Goal: Information Seeking & Learning: Learn about a topic

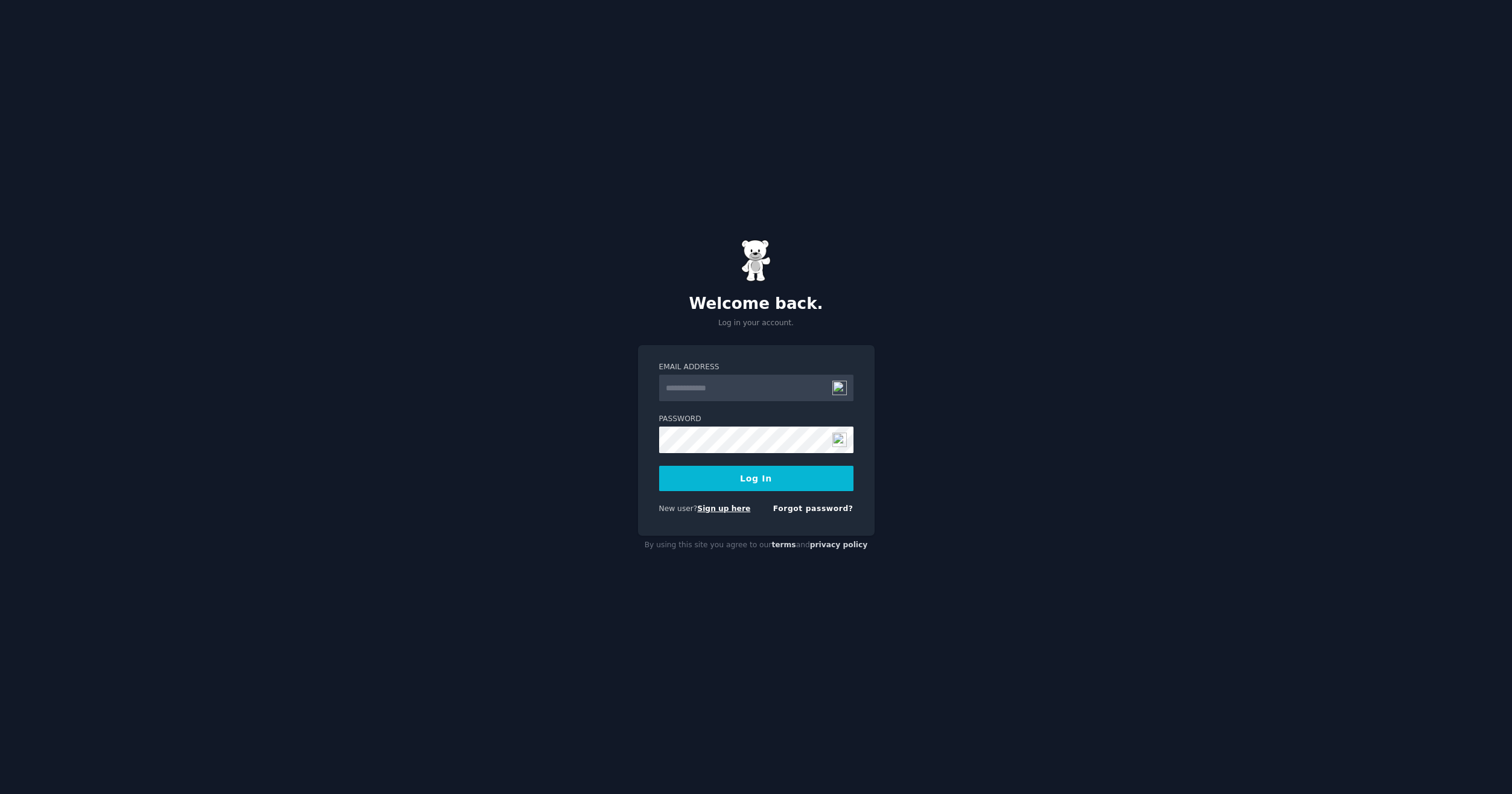
click at [722, 509] on link "Sign up here" at bounding box center [724, 509] width 53 height 8
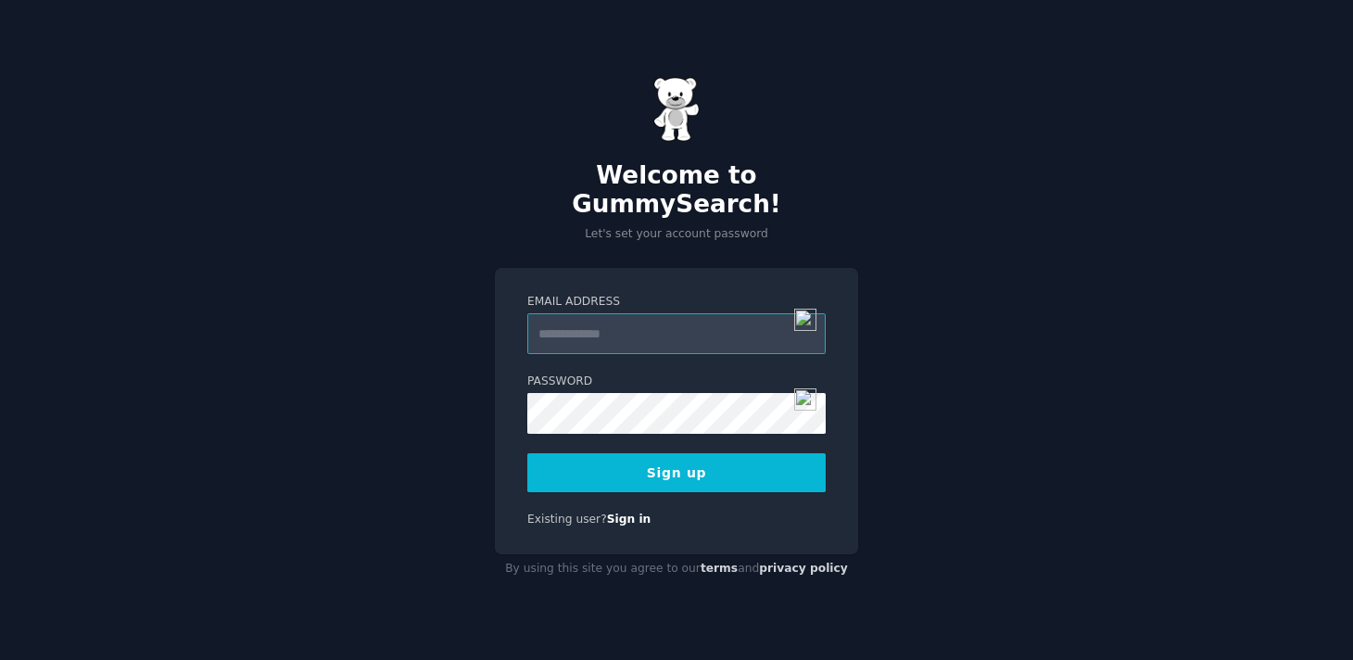
click at [605, 313] on input "Email Address" at bounding box center [676, 333] width 298 height 41
type input "**********"
click at [676, 477] on button "Sign up" at bounding box center [676, 472] width 298 height 39
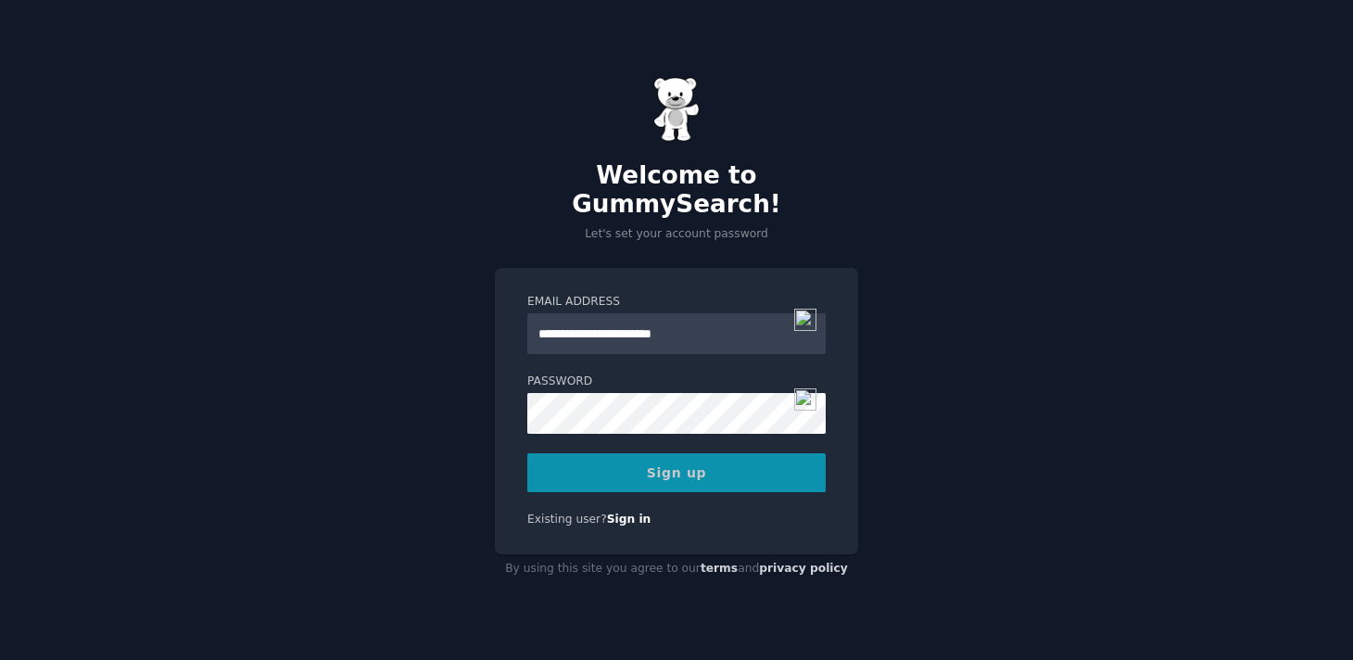
click at [683, 464] on div "Sign up" at bounding box center [676, 472] width 298 height 39
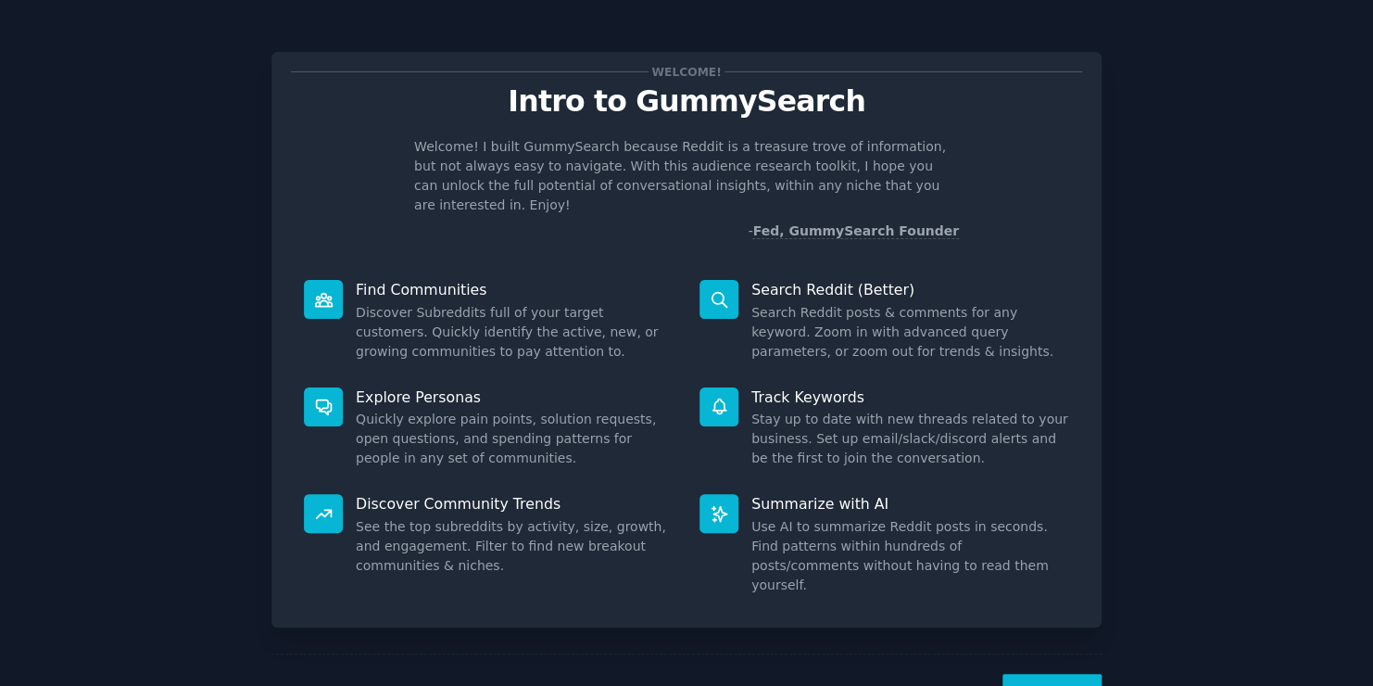
click at [1069, 659] on button "Next" at bounding box center [1052, 696] width 99 height 45
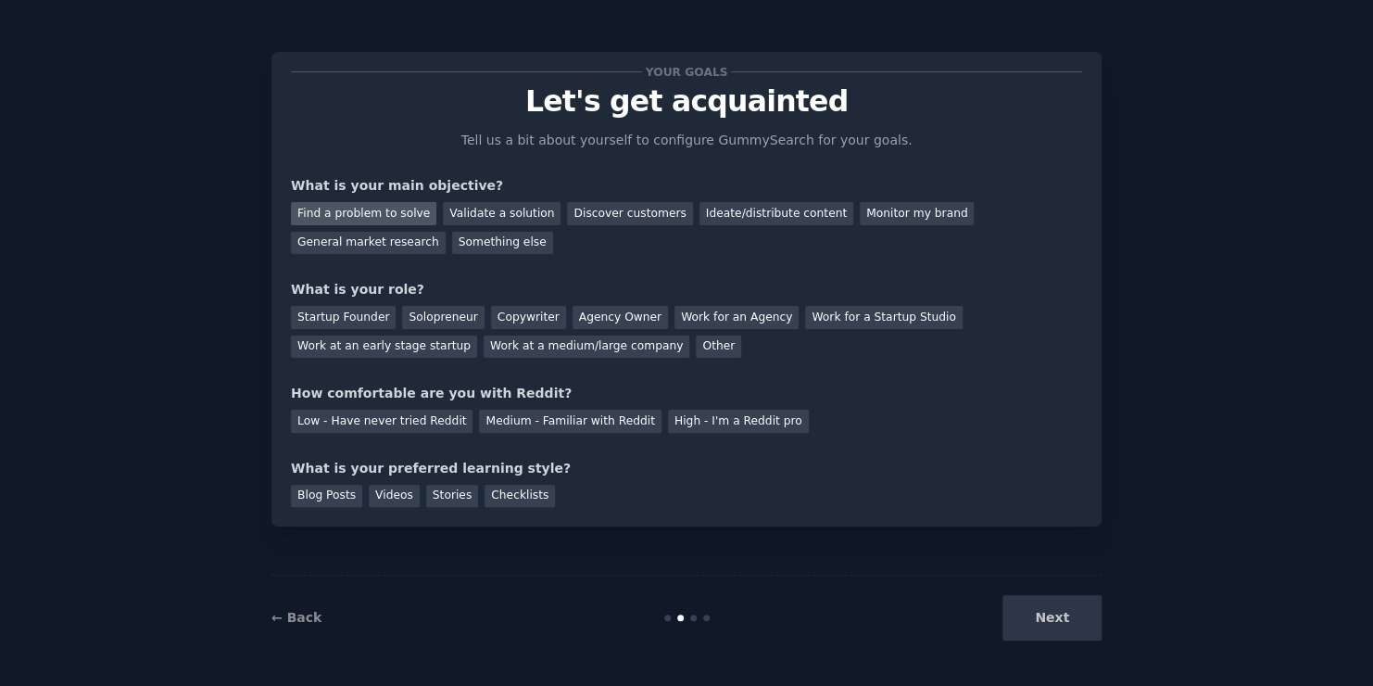
click at [367, 214] on div "Find a problem to solve" at bounding box center [363, 213] width 145 height 23
click at [496, 208] on div "Validate a solution" at bounding box center [502, 213] width 118 height 23
click at [419, 309] on div "Solopreneur" at bounding box center [443, 317] width 82 height 23
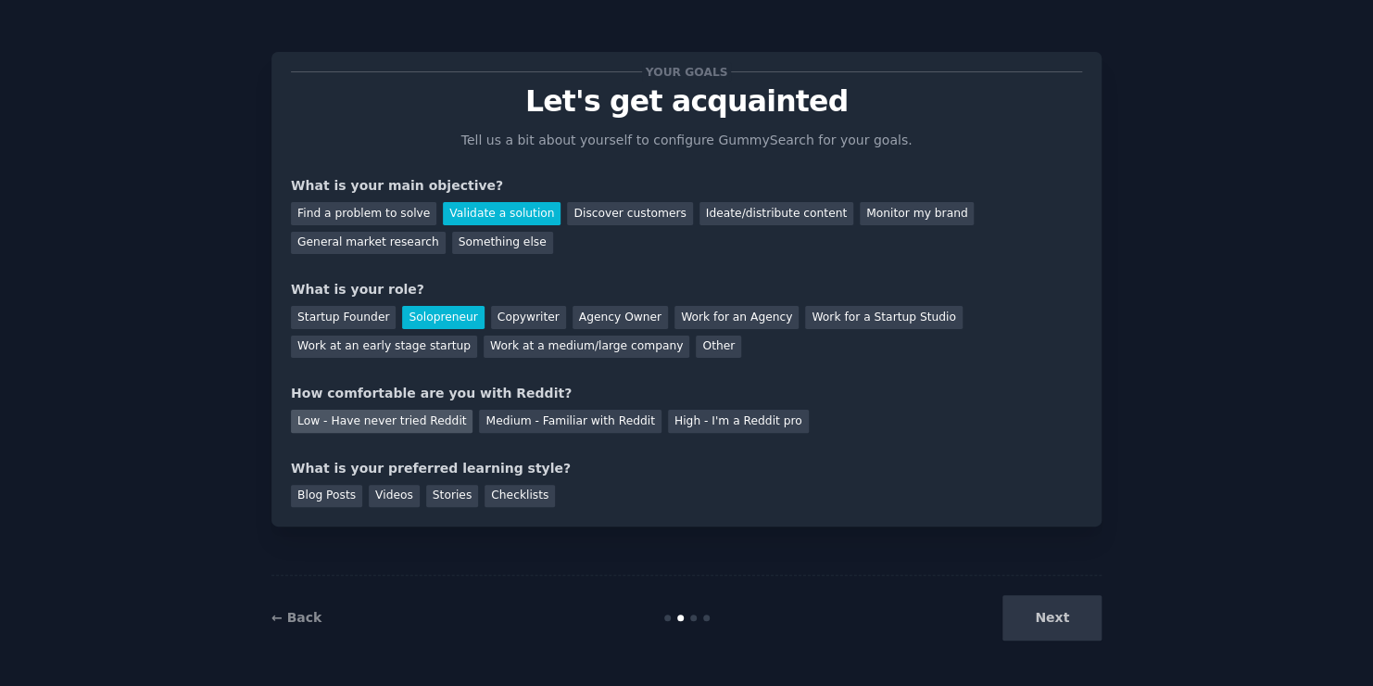
click at [407, 418] on div "Low - Have never tried Reddit" at bounding box center [382, 421] width 182 height 23
click at [337, 502] on div "Blog Posts" at bounding box center [326, 496] width 71 height 23
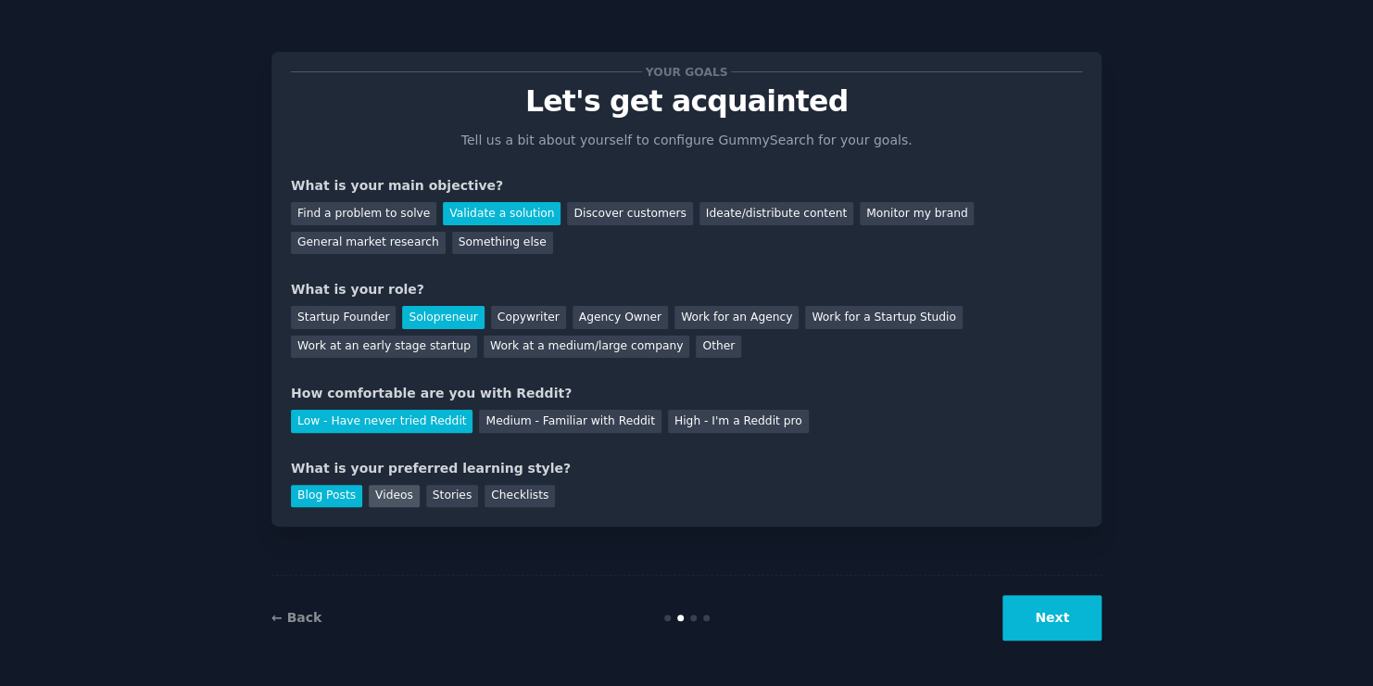
click at [377, 498] on div "Videos" at bounding box center [394, 496] width 51 height 23
click at [449, 493] on div "Stories" at bounding box center [452, 496] width 52 height 23
click at [314, 498] on div "Blog Posts" at bounding box center [326, 496] width 71 height 23
click at [1054, 626] on button "Next" at bounding box center [1052, 617] width 99 height 45
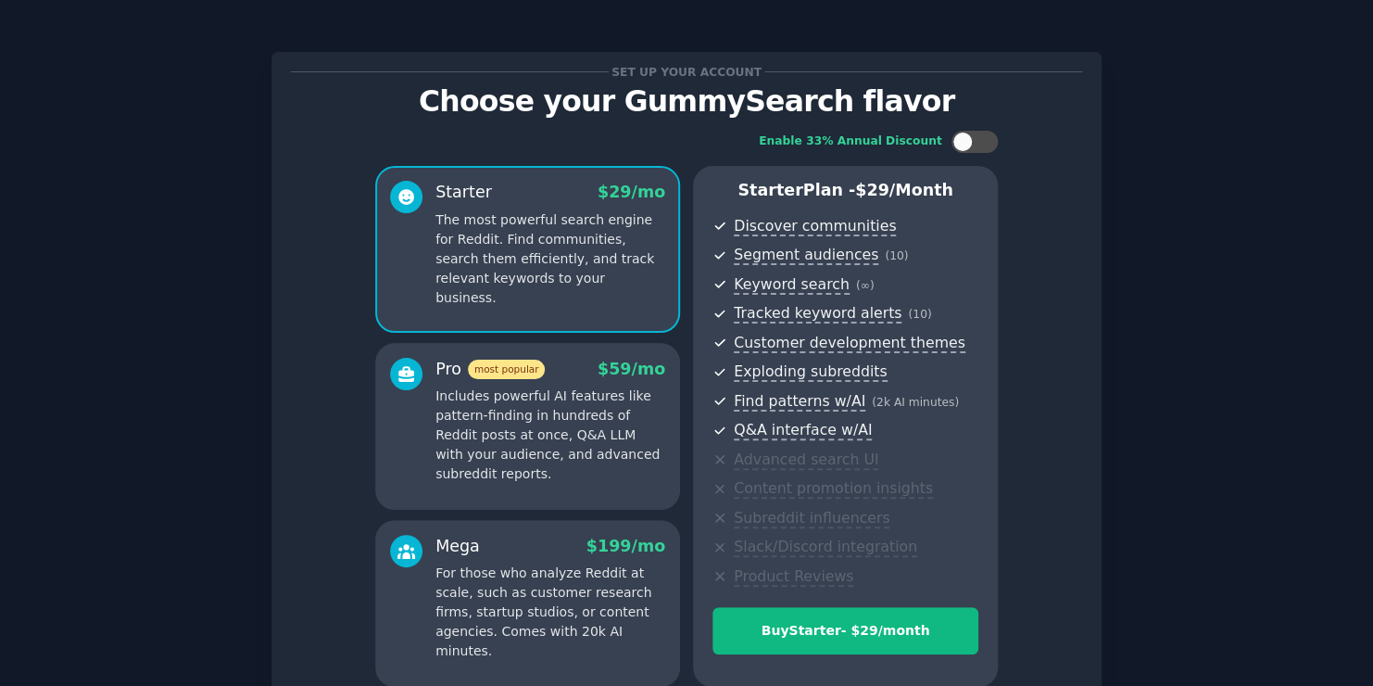
scroll to position [176, 0]
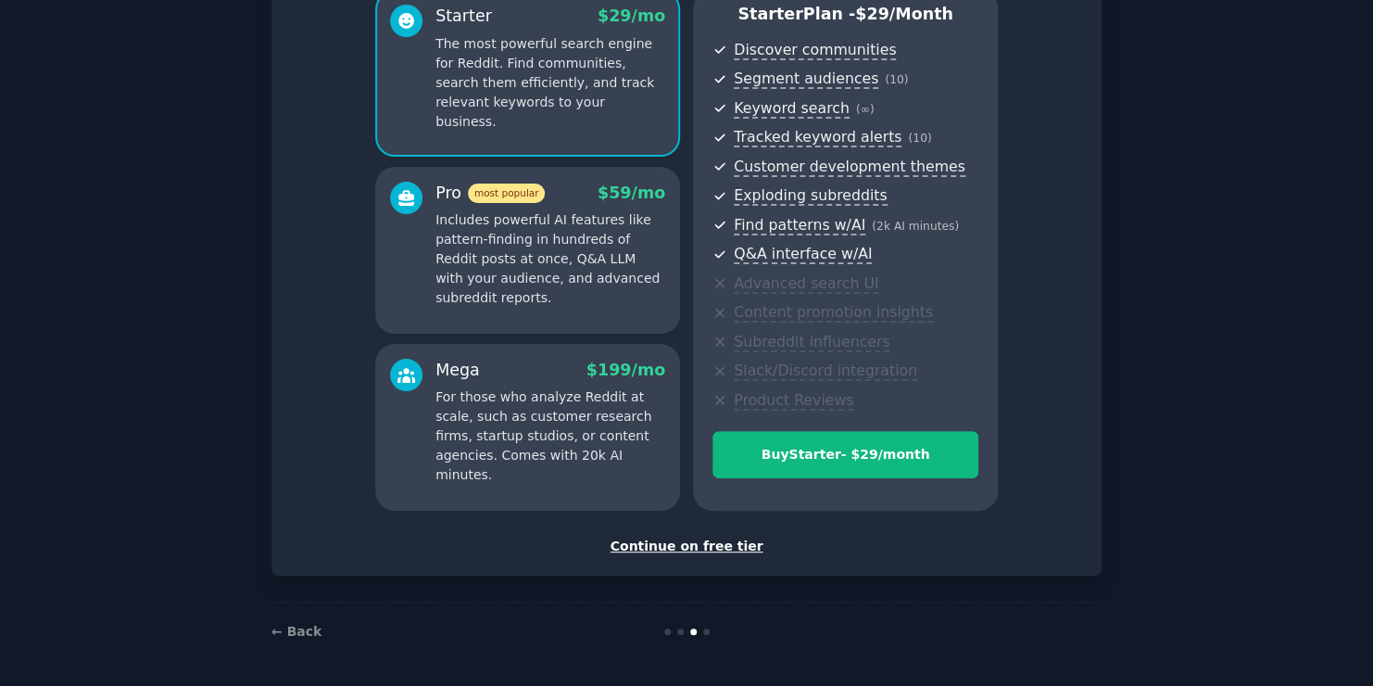
click at [701, 547] on div "Continue on free tier" at bounding box center [686, 546] width 791 height 19
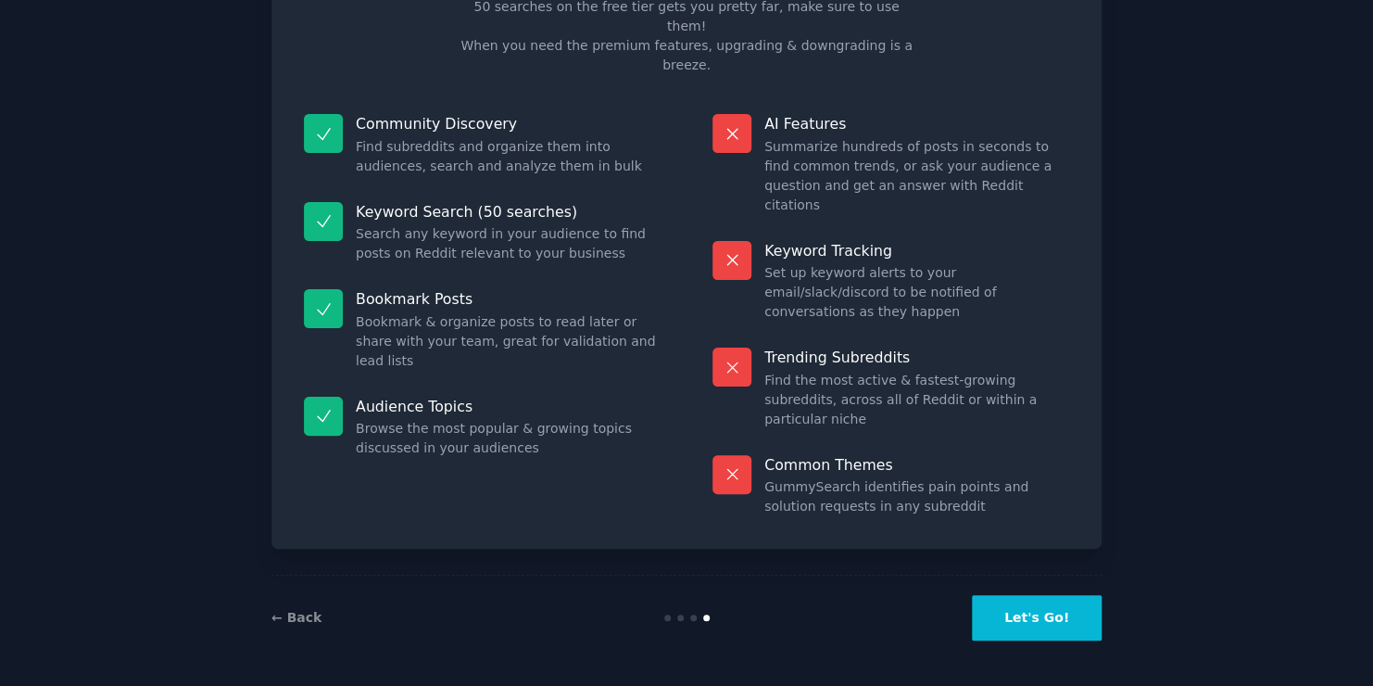
scroll to position [35, 0]
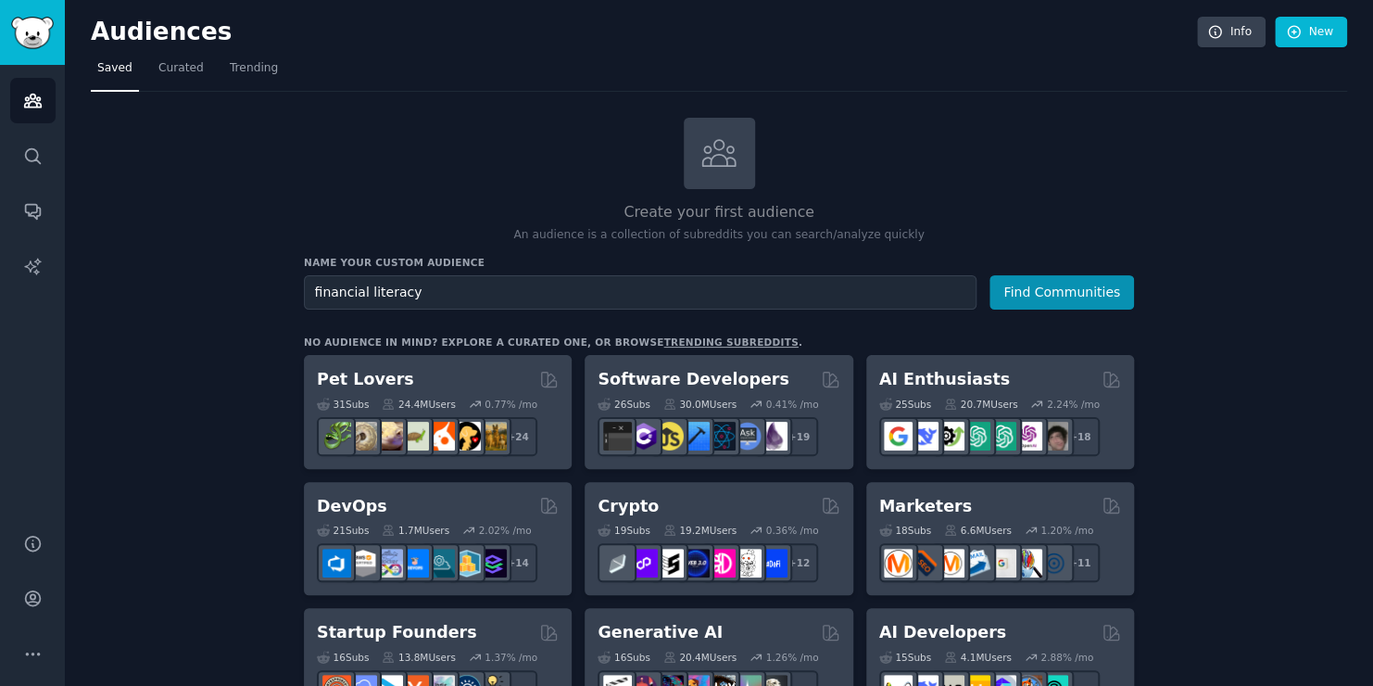
type input "financial literacy"
click at [990, 275] on button "Find Communities" at bounding box center [1062, 292] width 145 height 34
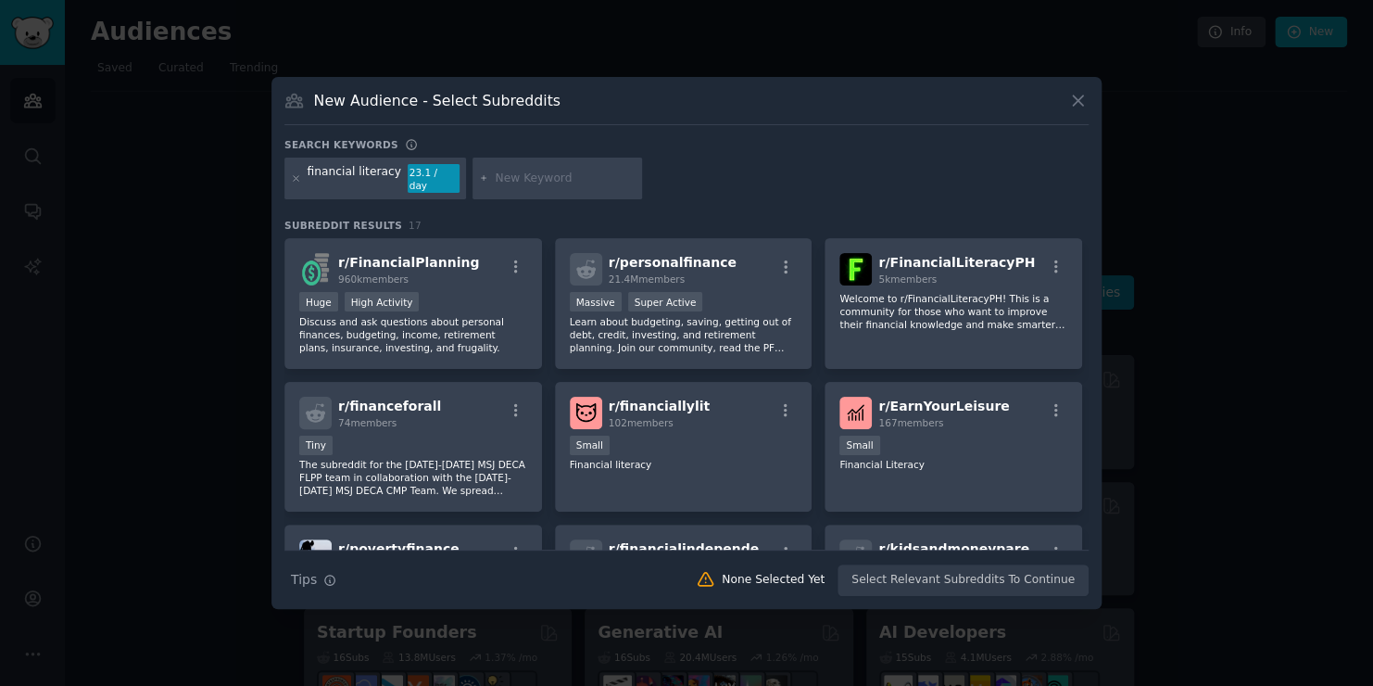
click at [783, 185] on div "financial literacy 23.1 / day" at bounding box center [686, 182] width 804 height 49
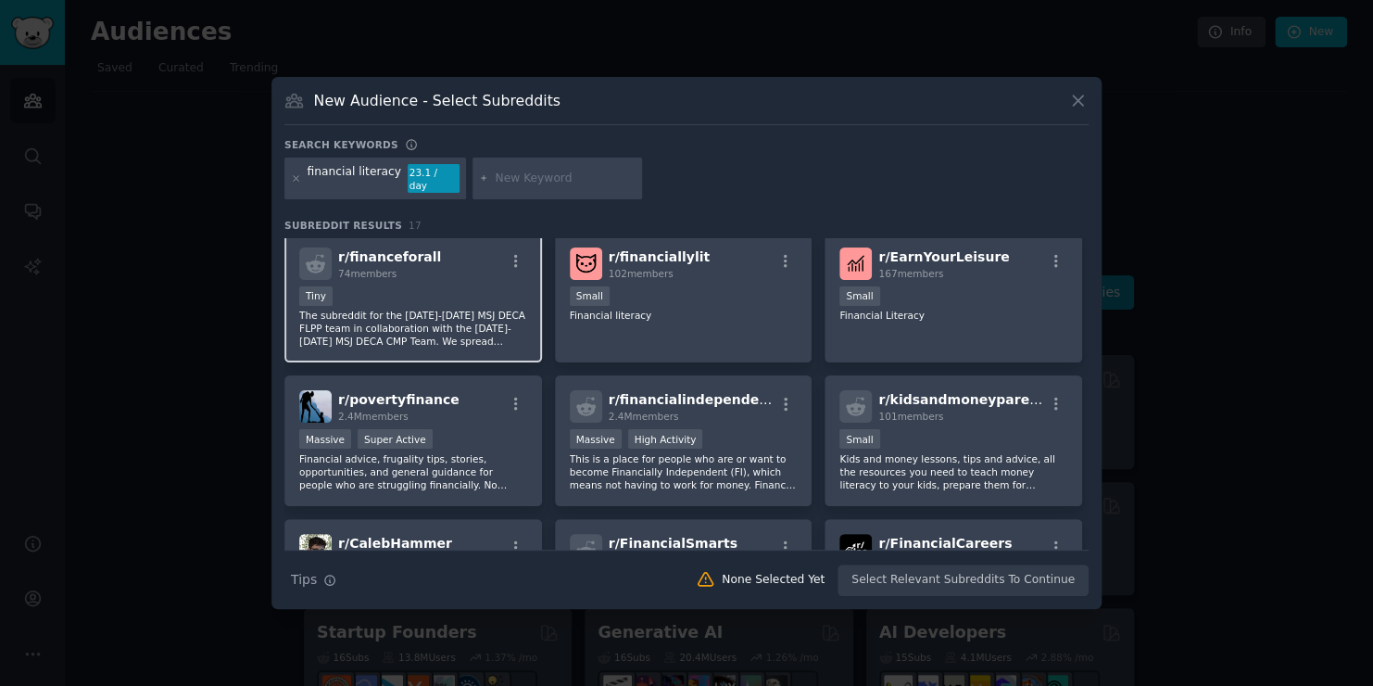
scroll to position [278, 0]
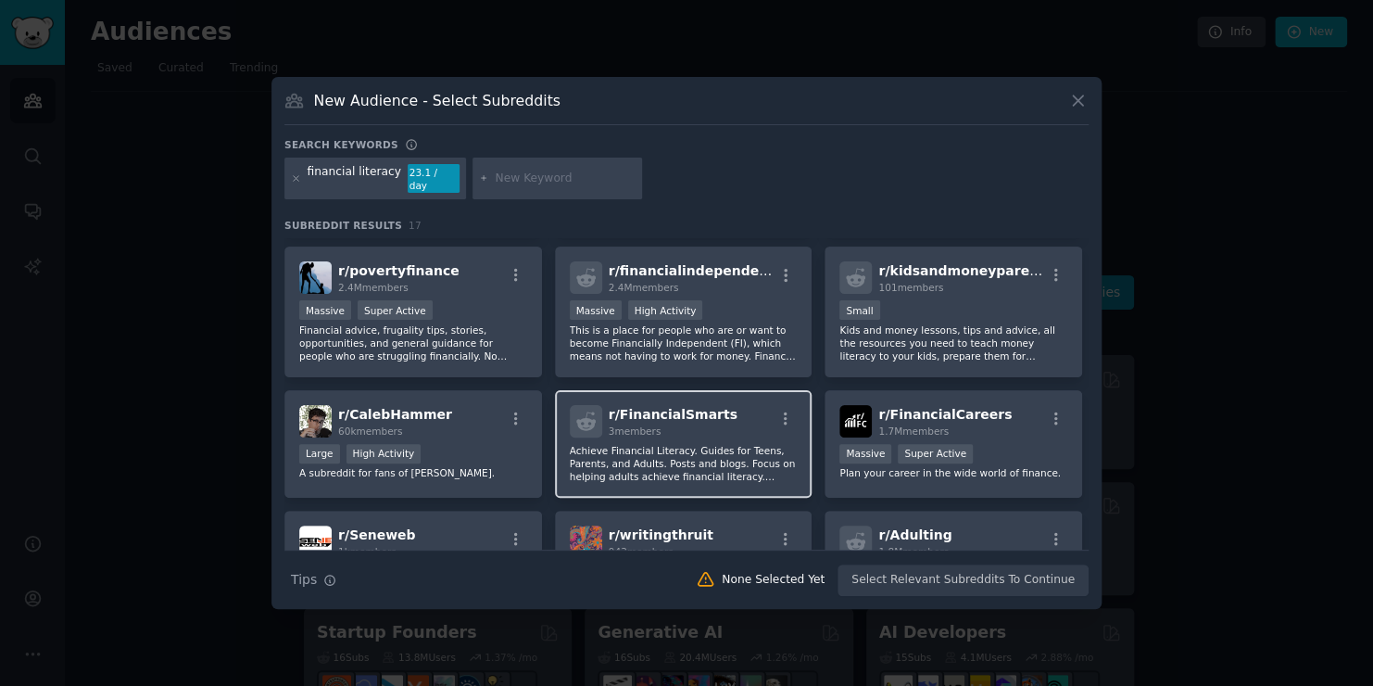
click at [701, 452] on p "Achieve Financial Literacy. Guides for Teens, Parents, and Adults. Posts and bl…" at bounding box center [684, 463] width 228 height 39
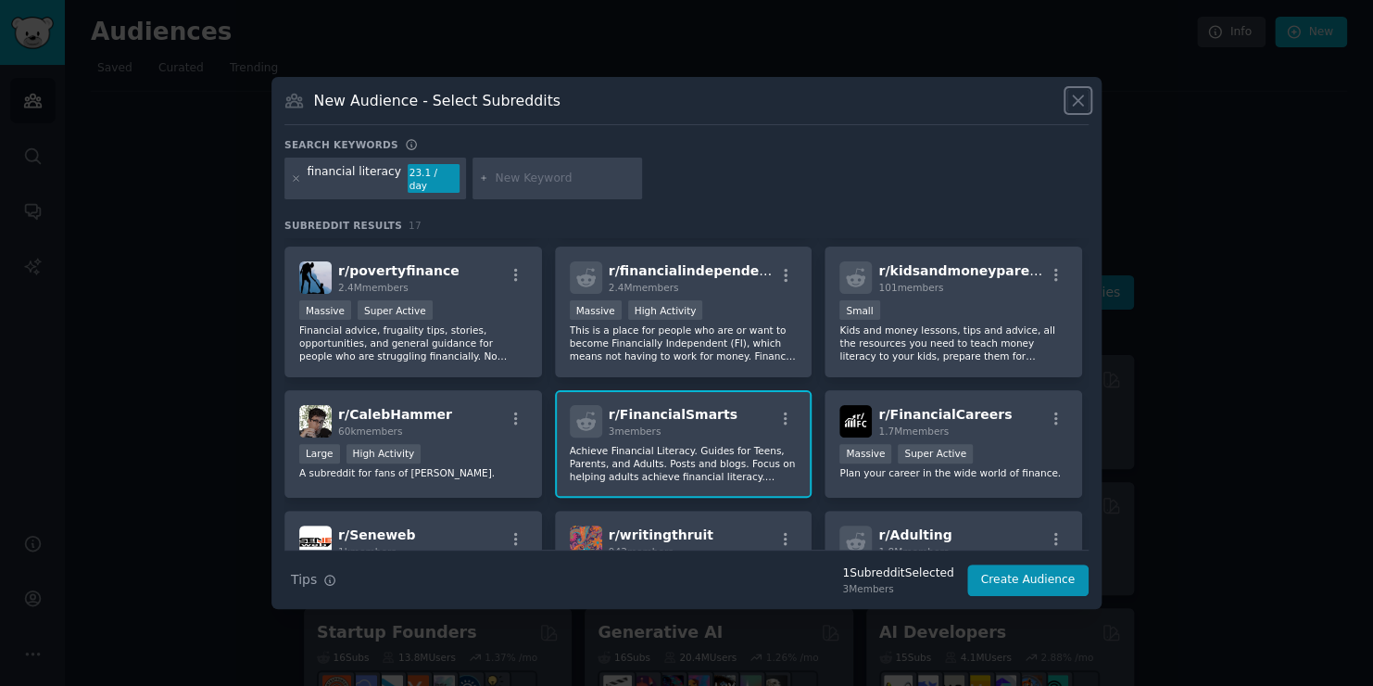
click at [1078, 106] on icon at bounding box center [1078, 100] width 10 height 10
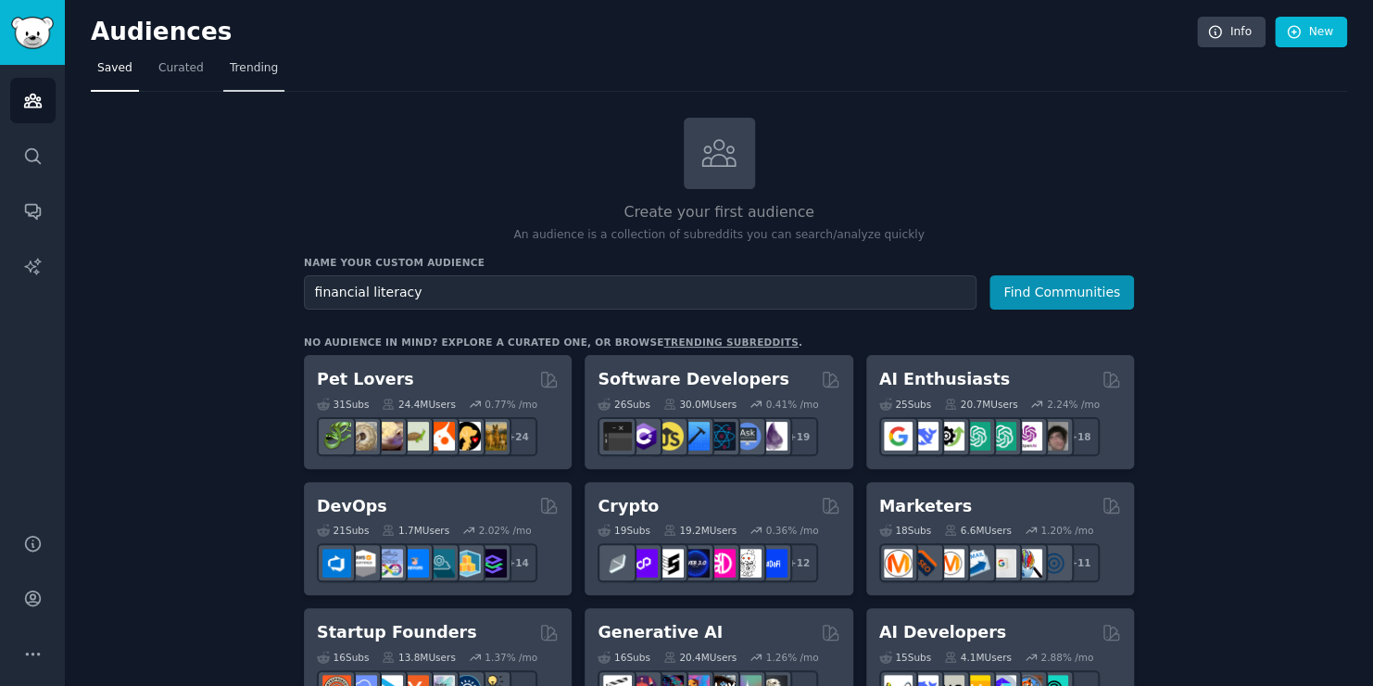
click at [253, 71] on span "Trending" at bounding box center [254, 68] width 48 height 17
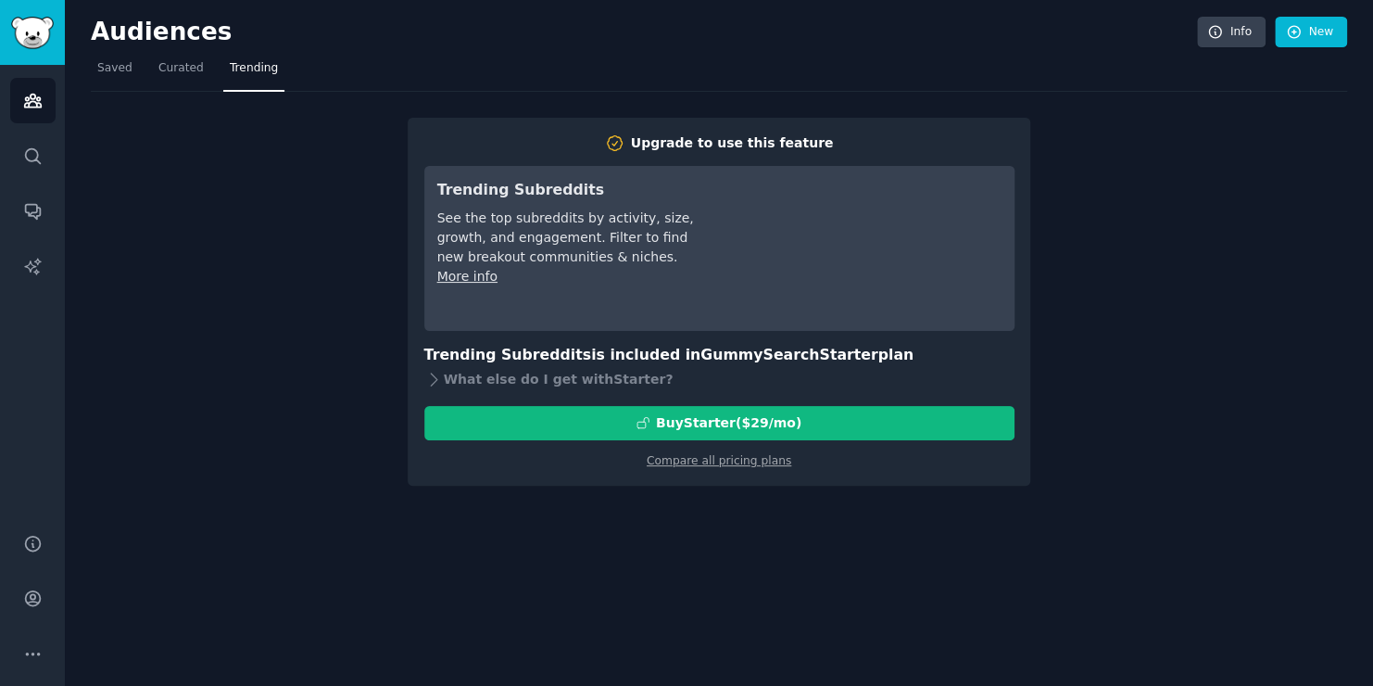
click at [141, 70] on nav "Saved Curated Trending" at bounding box center [719, 73] width 1257 height 38
click at [193, 72] on span "Curated" at bounding box center [180, 68] width 45 height 17
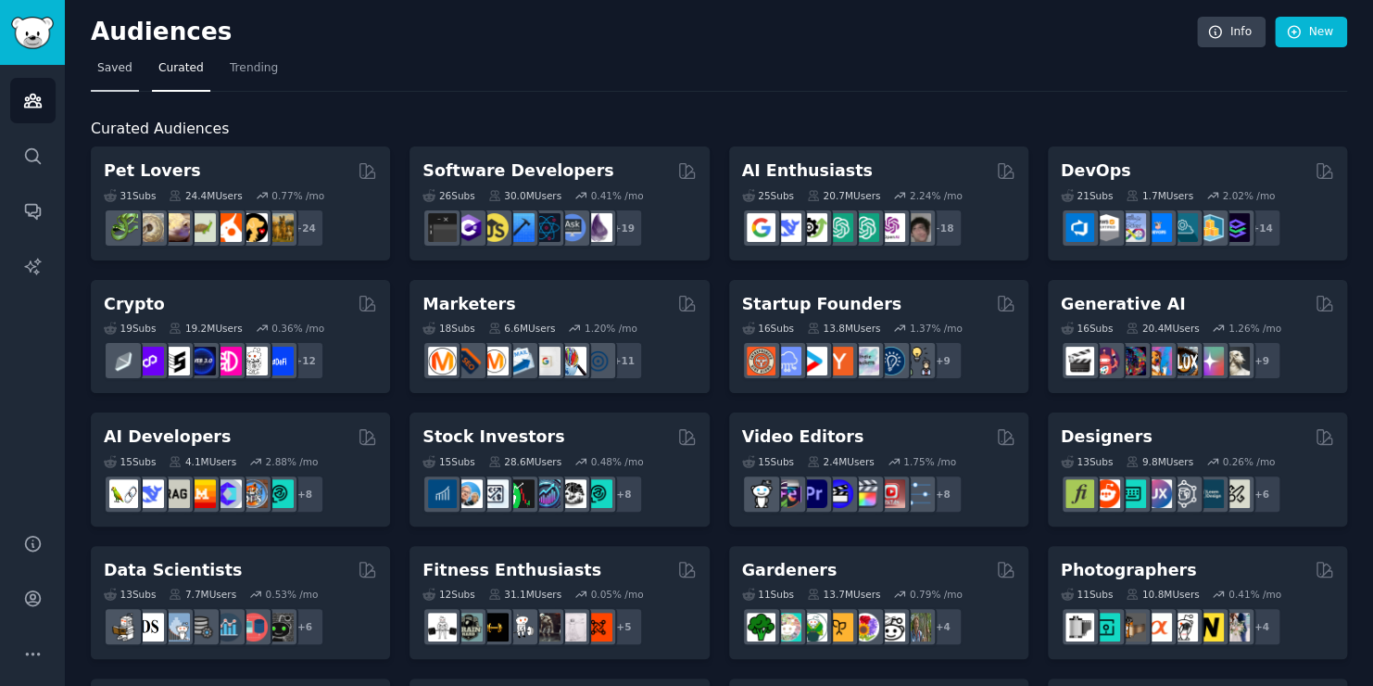
click at [97, 75] on span "Saved" at bounding box center [114, 68] width 35 height 17
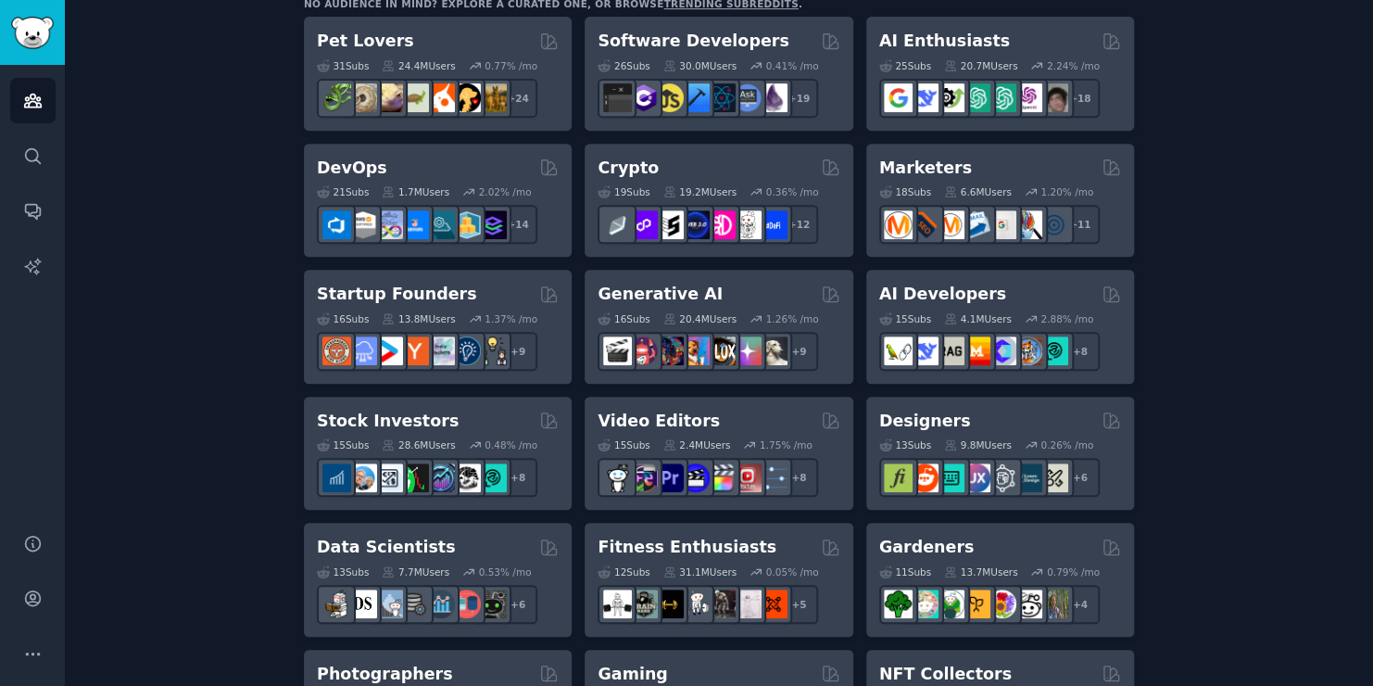
scroll to position [153, 0]
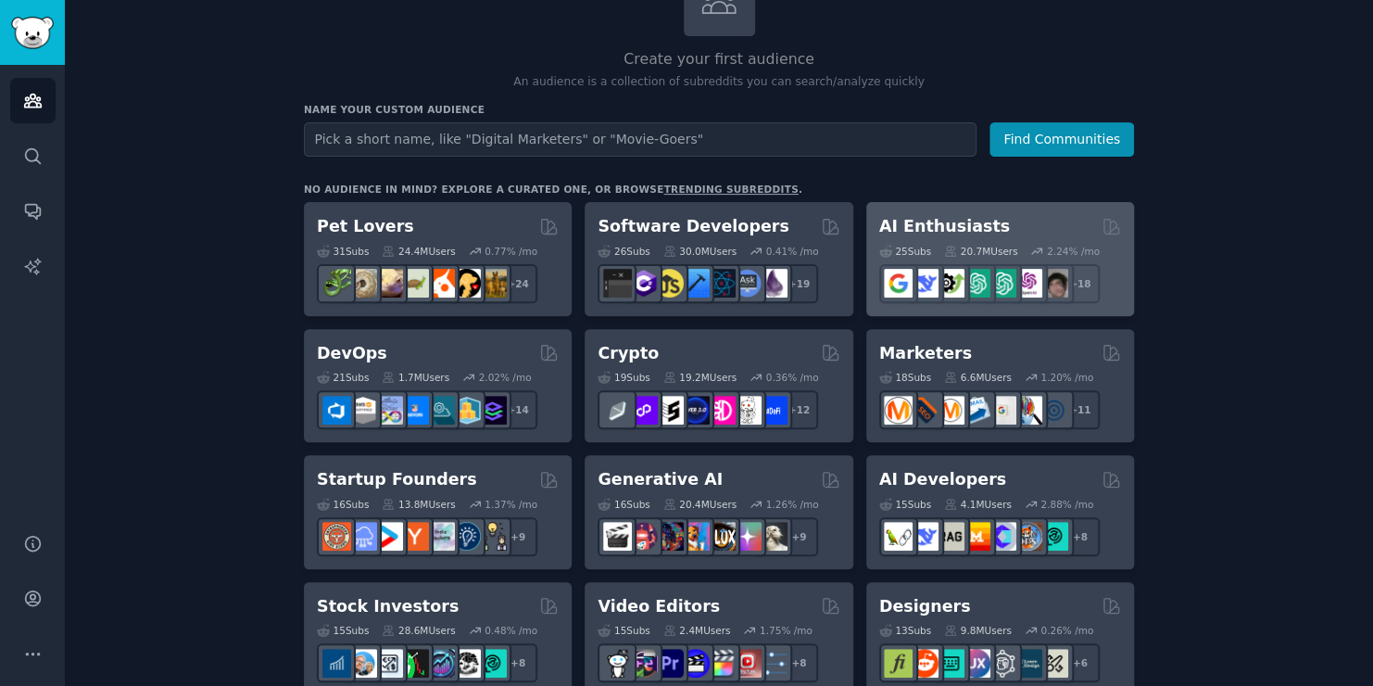
click at [956, 226] on h2 "AI Enthusiasts" at bounding box center [944, 226] width 131 height 23
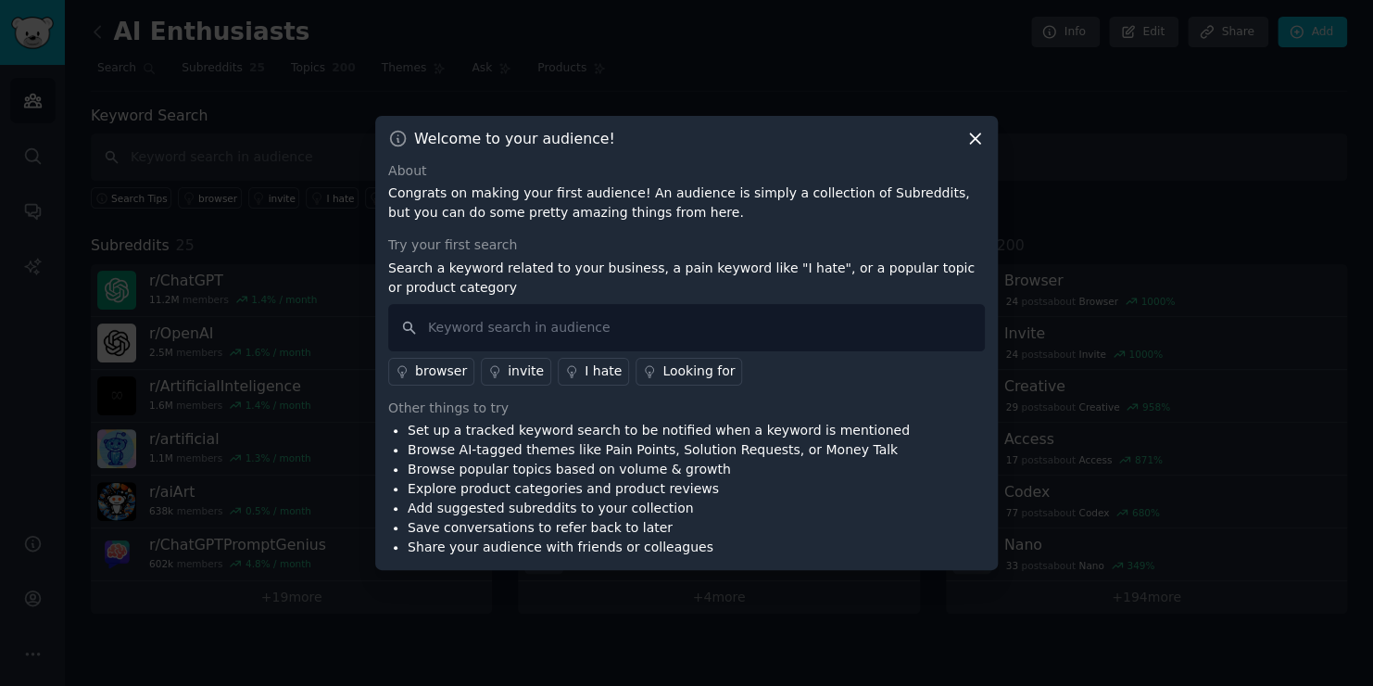
click at [980, 142] on icon at bounding box center [975, 138] width 19 height 19
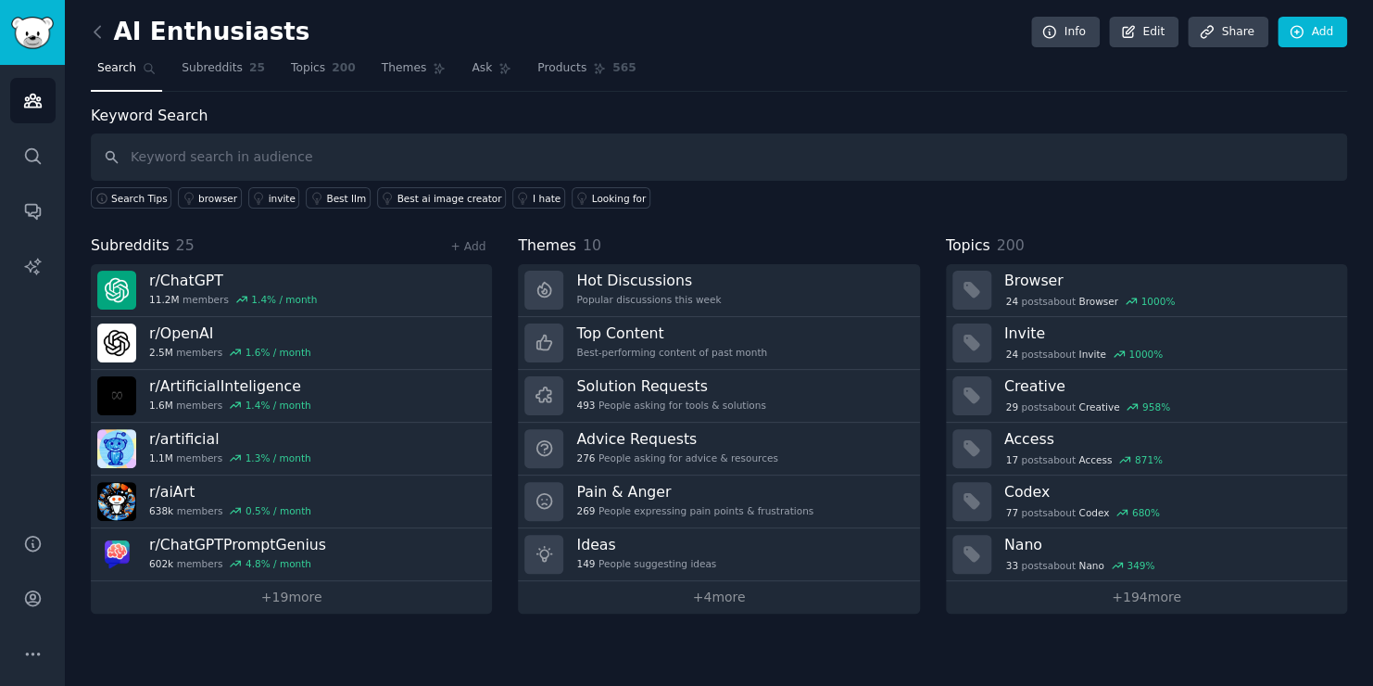
click at [746, 599] on link "+ 4 more" at bounding box center [718, 597] width 401 height 32
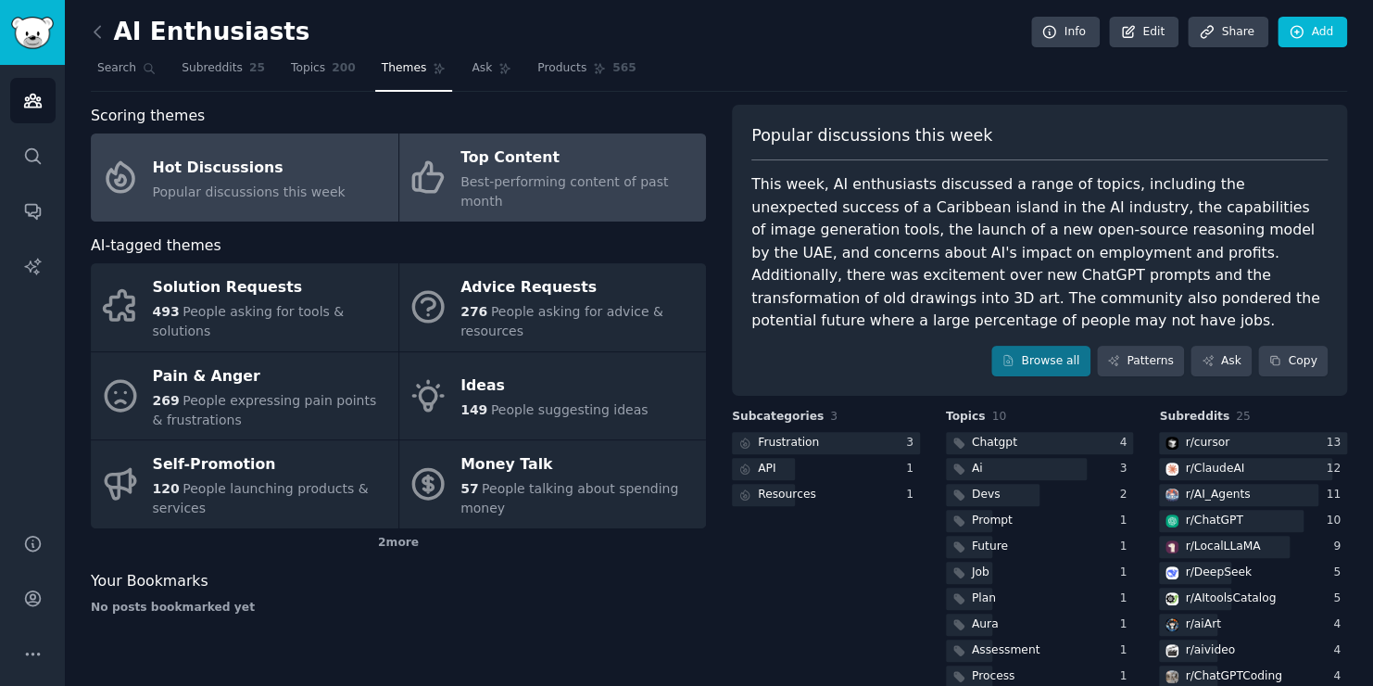
click at [633, 158] on div "Top Content" at bounding box center [579, 159] width 236 height 30
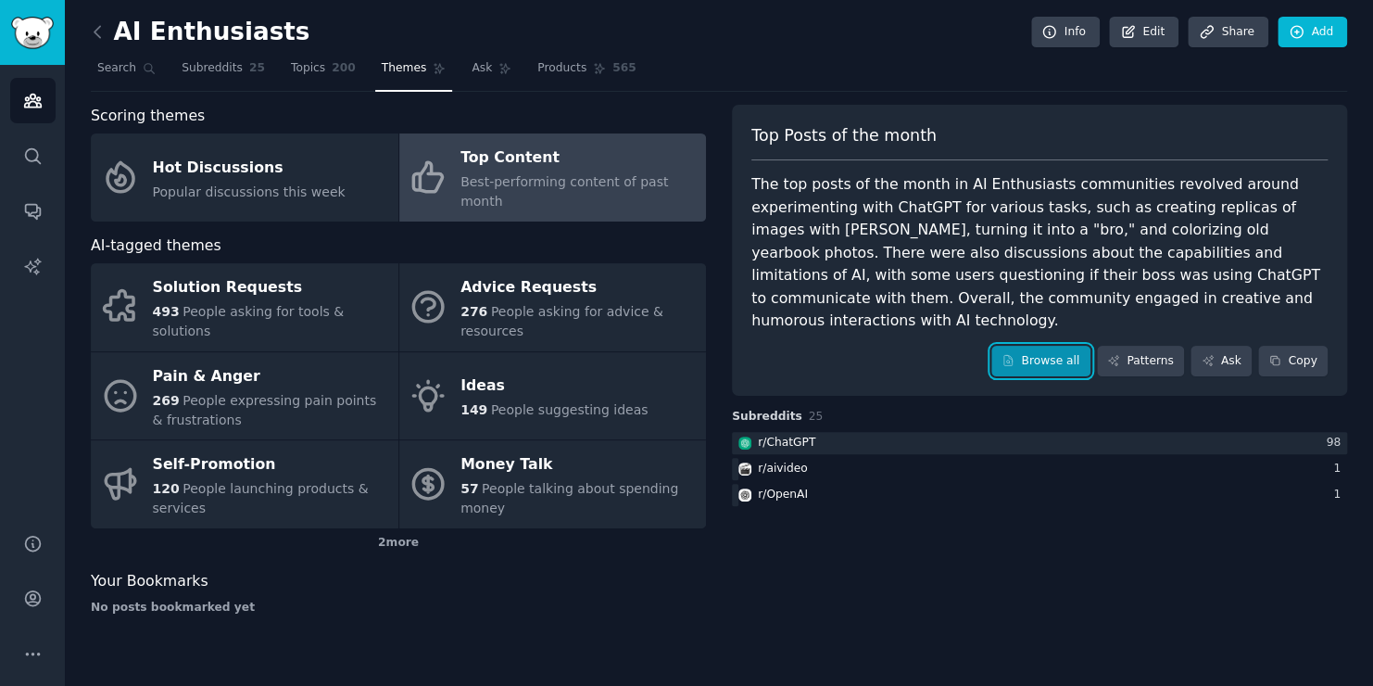
click at [1060, 346] on link "Browse all" at bounding box center [1041, 362] width 99 height 32
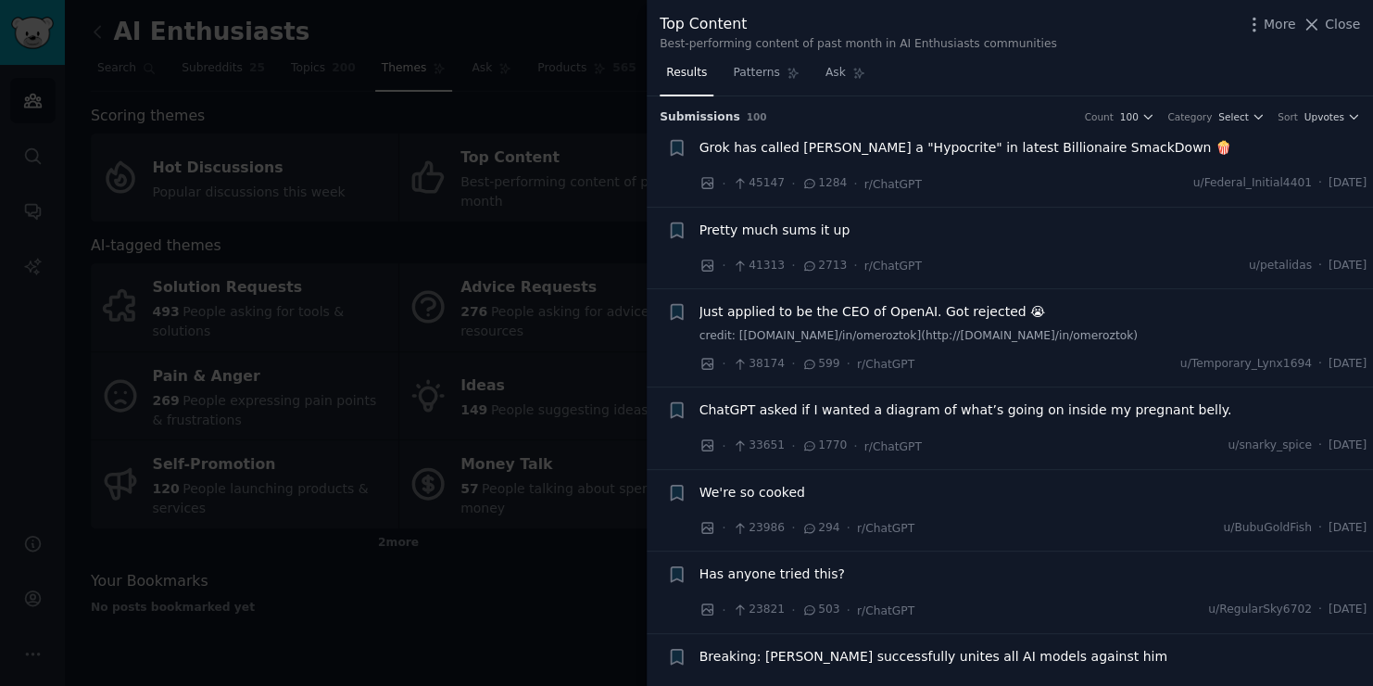
click at [499, 587] on div at bounding box center [686, 343] width 1373 height 686
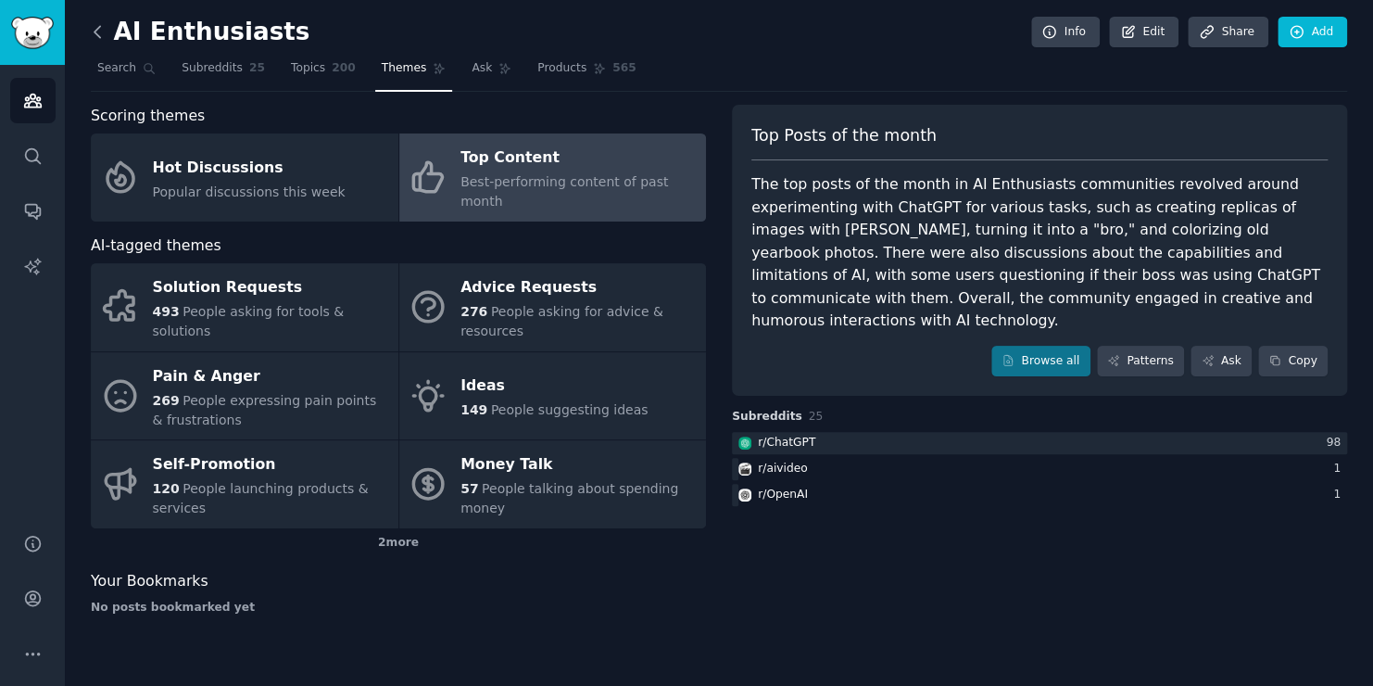
click at [101, 29] on icon at bounding box center [97, 31] width 19 height 19
